Goal: Answer question/provide support: Share knowledge or assist other users

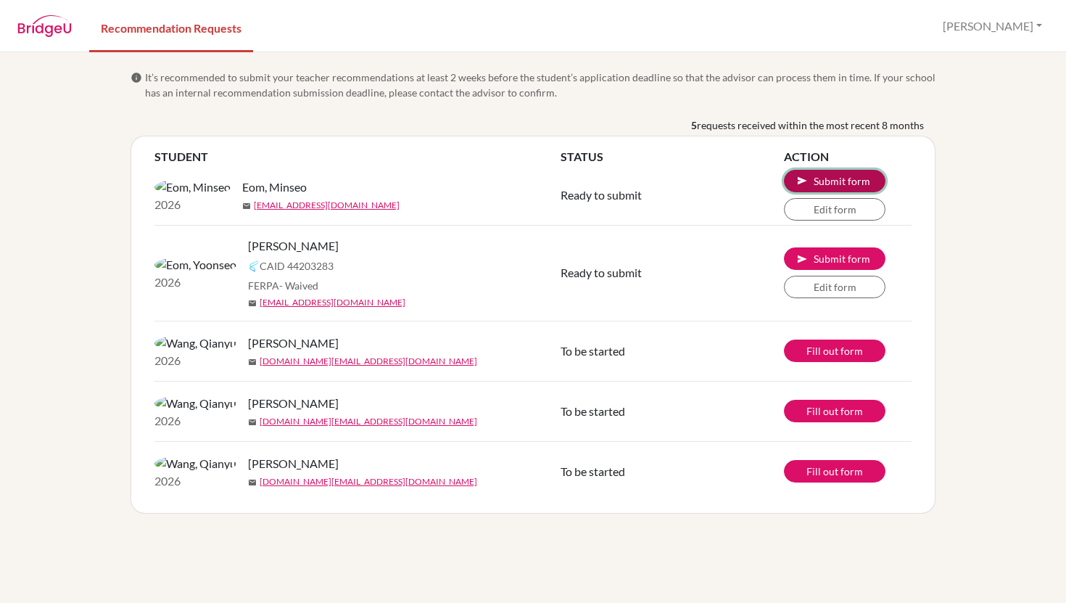
click at [842, 182] on button "send Submit form" at bounding box center [835, 181] width 102 height 22
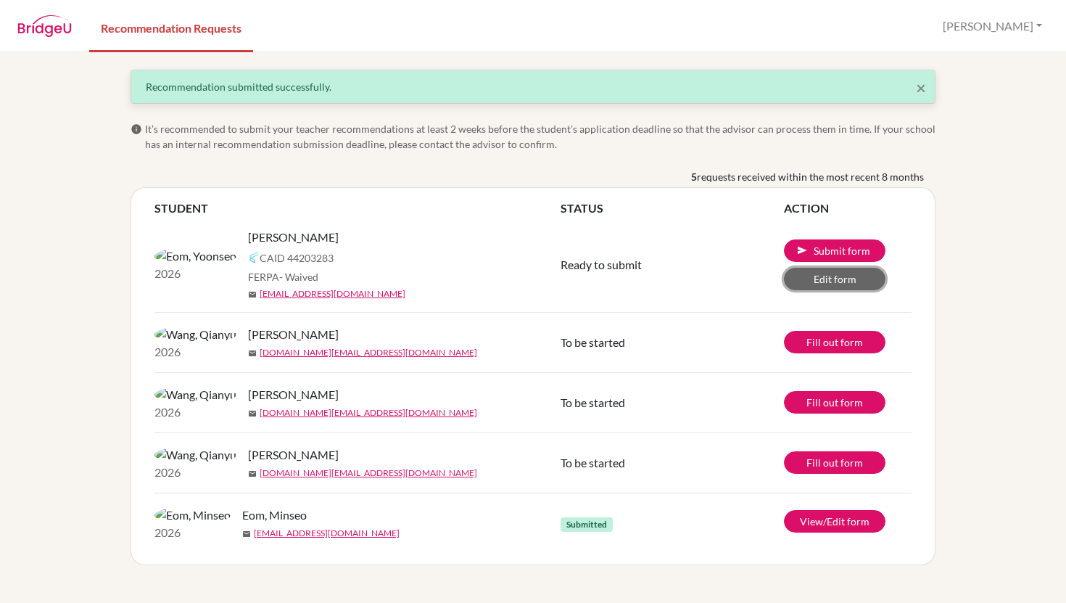
click at [822, 282] on link "Edit form" at bounding box center [835, 279] width 102 height 22
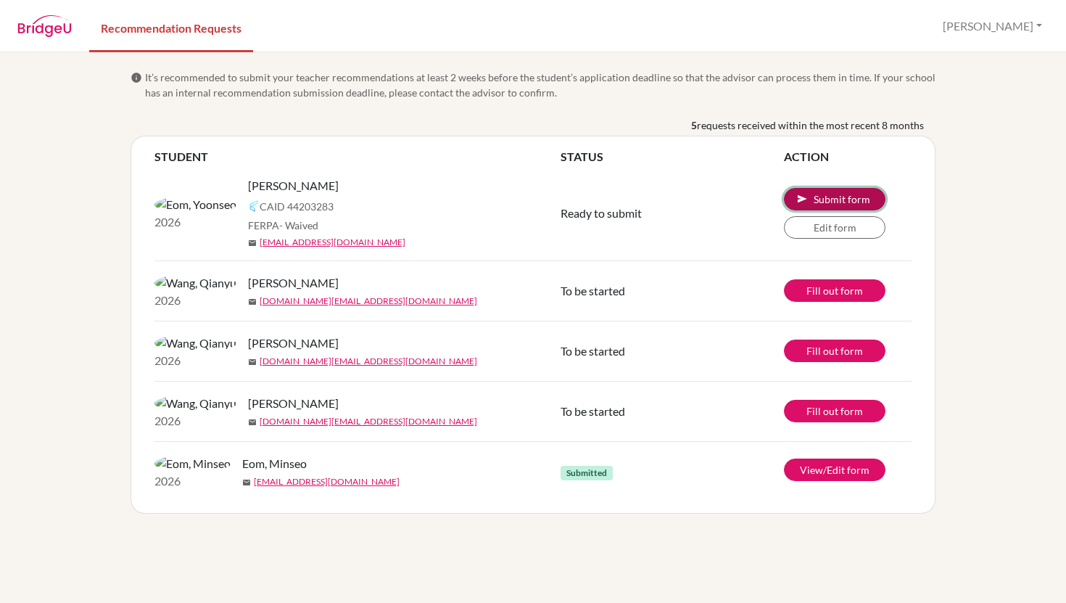
click at [824, 199] on button "send Submit form" at bounding box center [835, 199] width 102 height 22
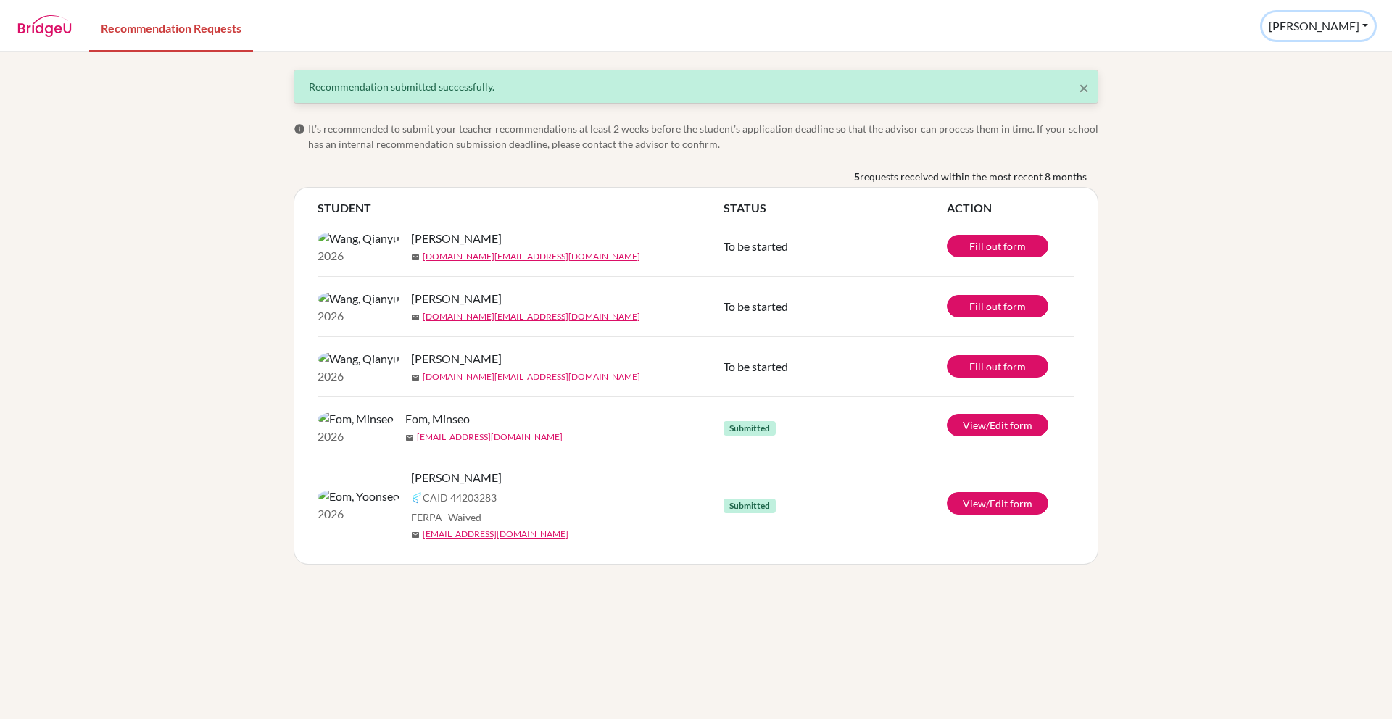
click at [1065, 22] on button "[PERSON_NAME]" at bounding box center [1319, 26] width 112 height 28
click at [1065, 94] on button "Log out" at bounding box center [1265, 94] width 115 height 23
